Goal: Task Accomplishment & Management: Manage account settings

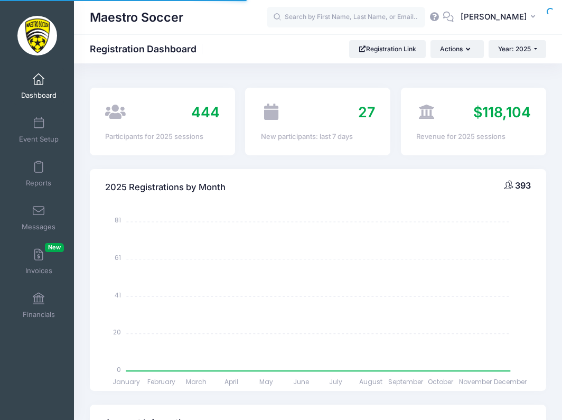
select select
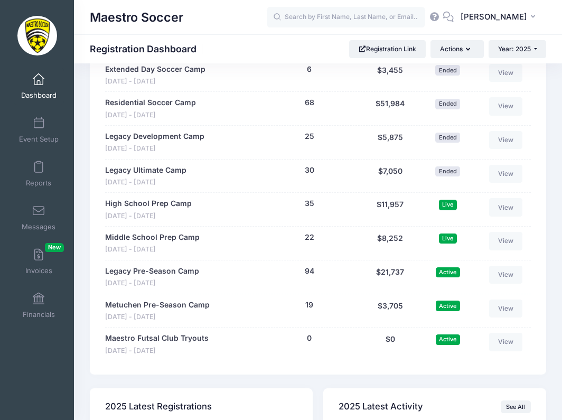
scroll to position [1038, 0]
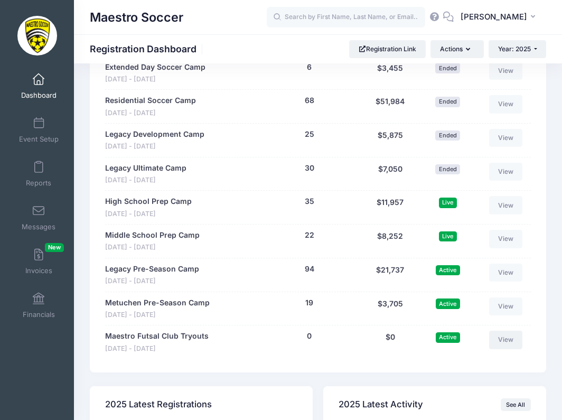
click at [506, 331] on link "View" at bounding box center [506, 340] width 34 height 18
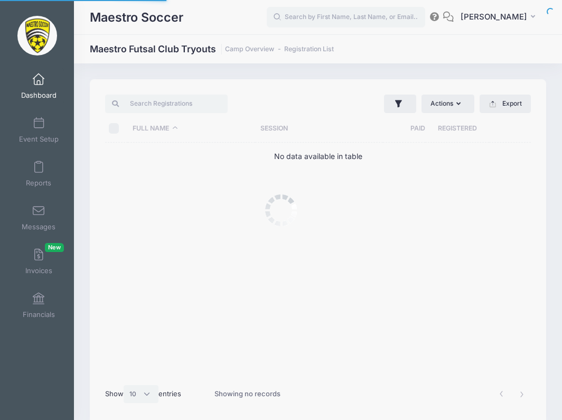
select select "10"
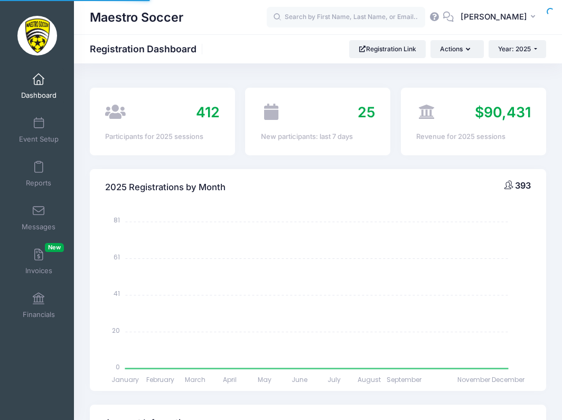
select select
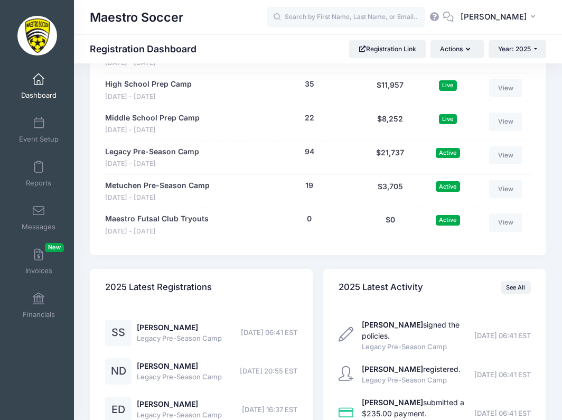
scroll to position [1288, 0]
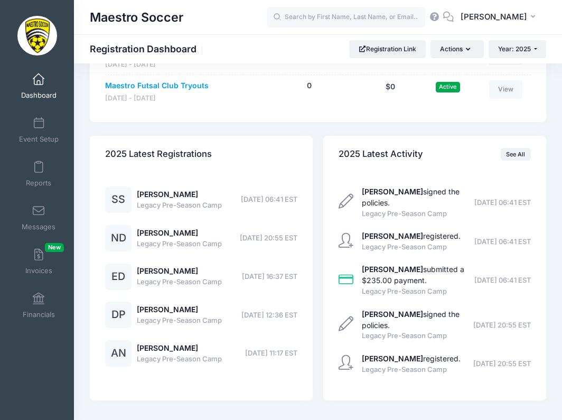
click at [175, 80] on link "Maestro Futsal Club Tryouts" at bounding box center [157, 85] width 104 height 11
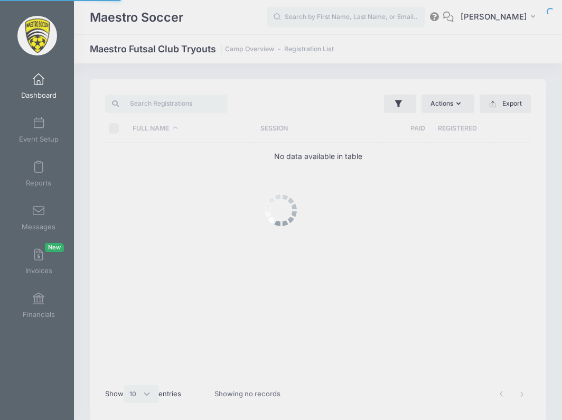
select select "10"
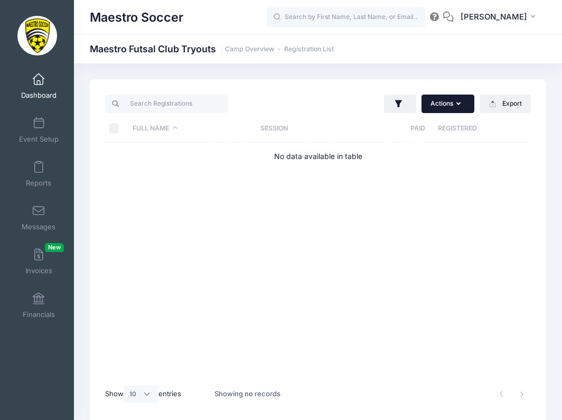
click at [455, 104] on button "Actions" at bounding box center [448, 104] width 53 height 18
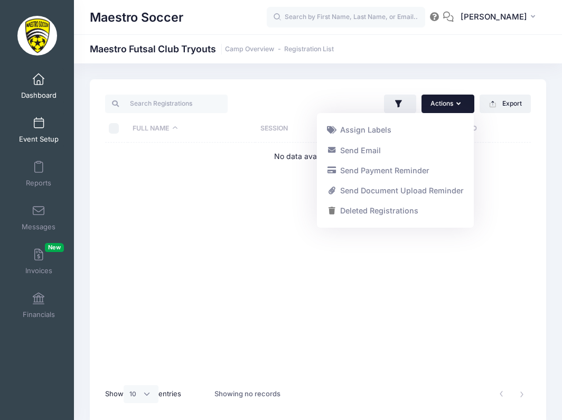
click at [30, 127] on link "Event Setup" at bounding box center [39, 130] width 50 height 37
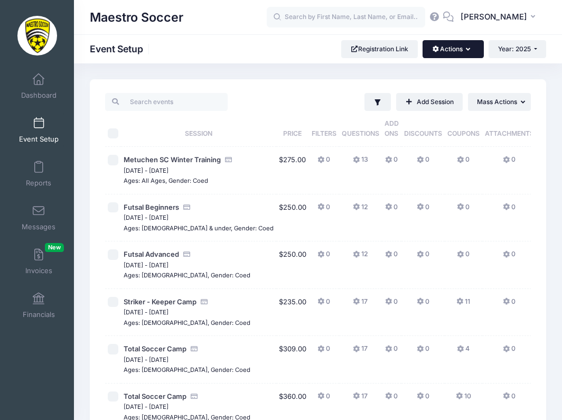
click at [441, 51] on button "Actions" at bounding box center [453, 49] width 61 height 18
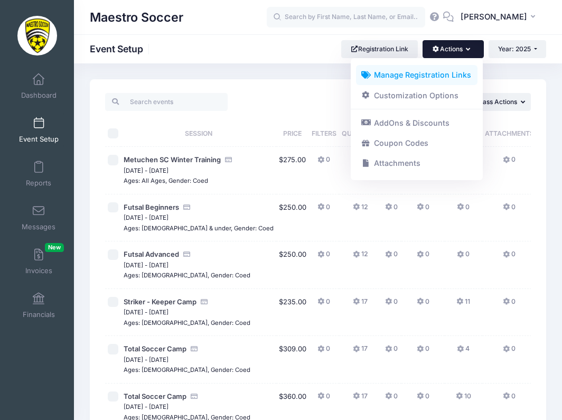
click at [435, 71] on link "Manage Registration Links" at bounding box center [417, 75] width 122 height 20
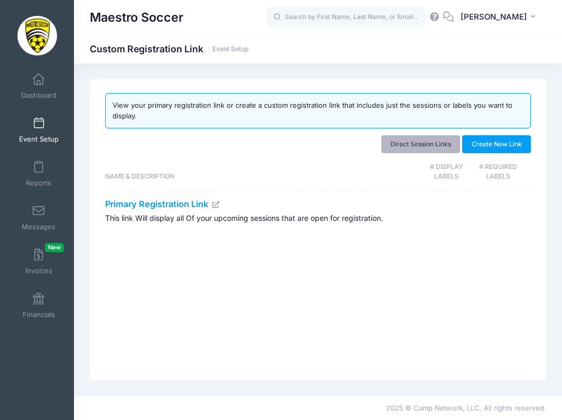
click at [425, 141] on link "Direct Session Links" at bounding box center [421, 144] width 79 height 18
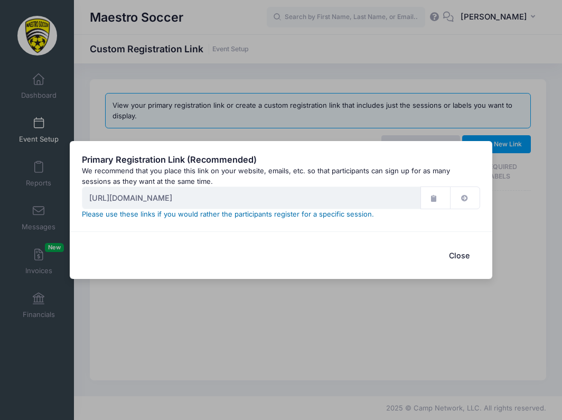
click at [308, 212] on link "Please use these links if you would rather the participants register for a spec…" at bounding box center [228, 214] width 292 height 8
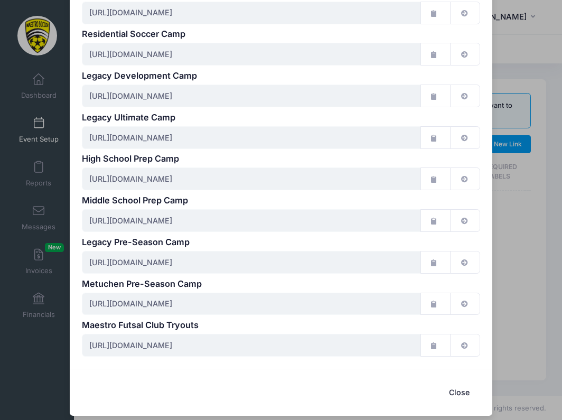
scroll to position [347, 0]
click at [437, 335] on button "button" at bounding box center [436, 346] width 30 height 23
